Goal: Transaction & Acquisition: Purchase product/service

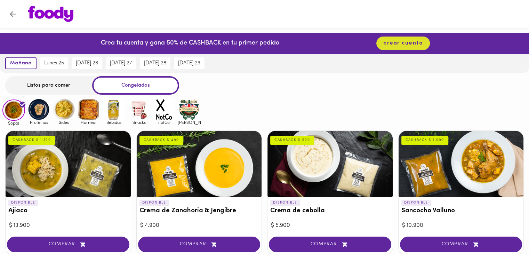
click at [75, 89] on div "Listos para comer" at bounding box center [48, 85] width 87 height 18
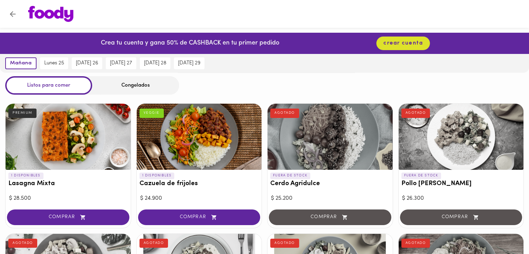
click at [44, 191] on div "1 DISPONIBLES Lasagna Mixta PREMIUM" at bounding box center [68, 181] width 125 height 23
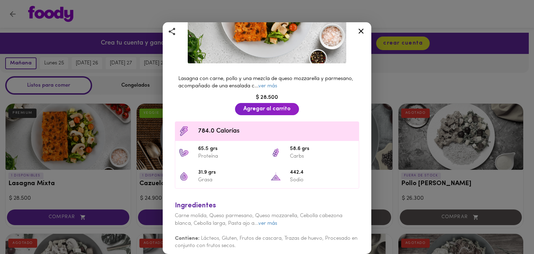
scroll to position [101, 0]
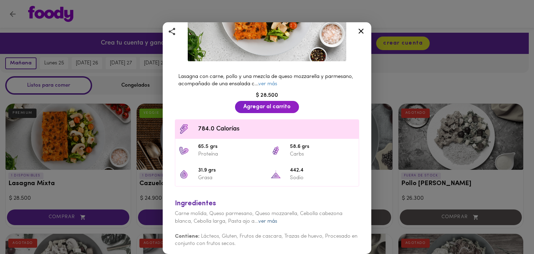
click at [273, 220] on link "ver más" at bounding box center [267, 221] width 19 height 5
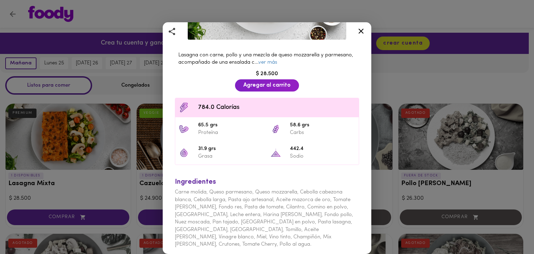
scroll to position [138, 0]
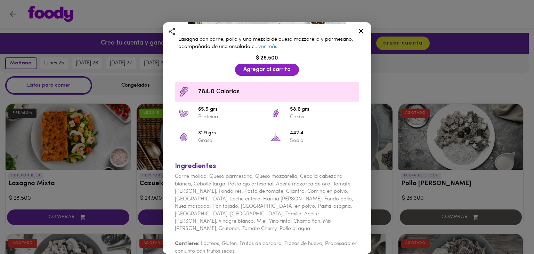
click at [363, 31] on icon at bounding box center [361, 31] width 9 height 9
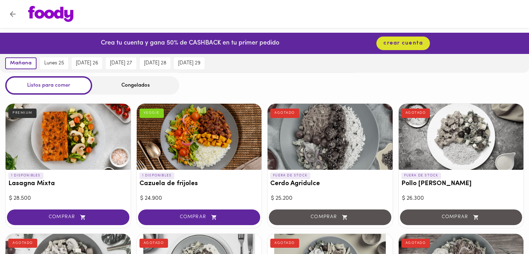
click at [284, 91] on div "Listos para comer Congelados" at bounding box center [264, 85] width 529 height 18
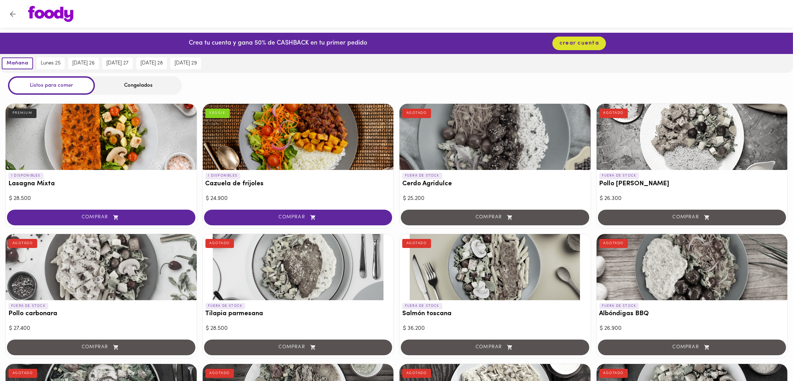
click at [529, 18] on div at bounding box center [403, 14] width 764 height 16
